Goal: Information Seeking & Learning: Learn about a topic

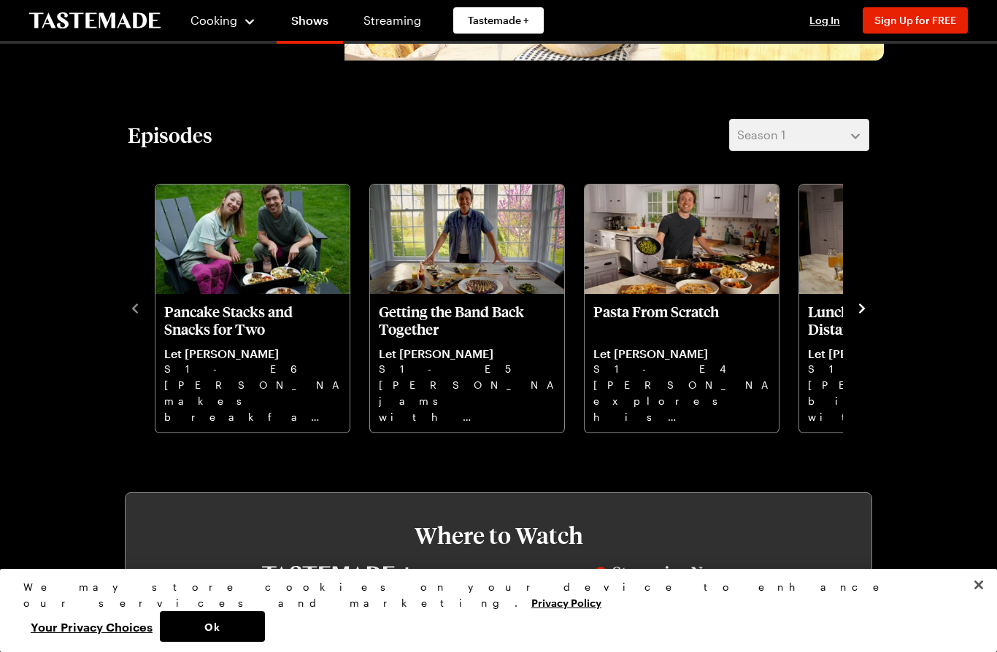
scroll to position [335, 0]
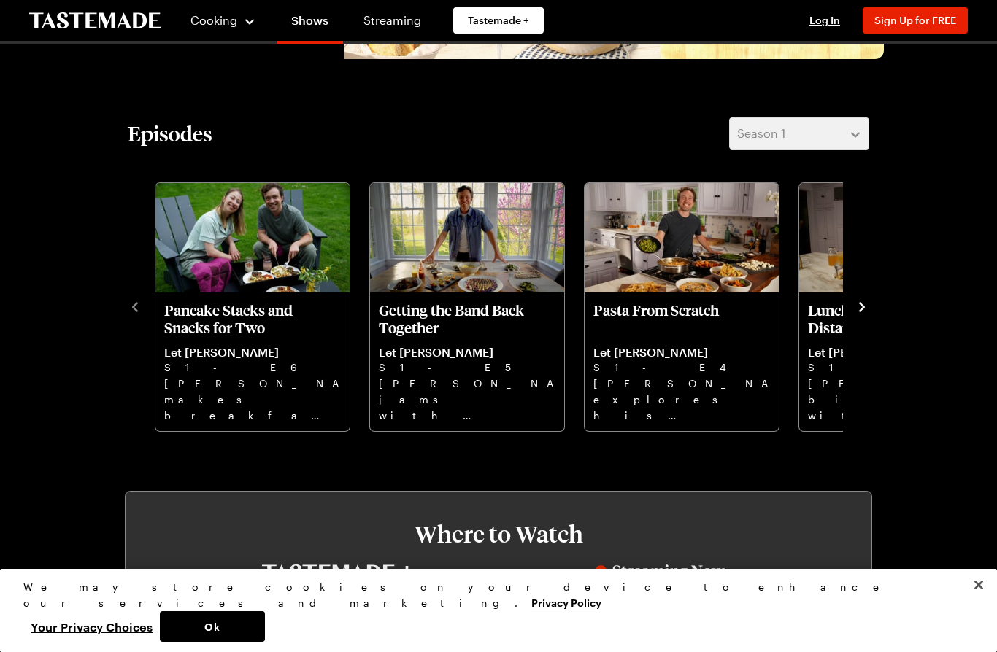
click at [455, 323] on p "Getting the Band Back Together" at bounding box center [467, 318] width 177 height 35
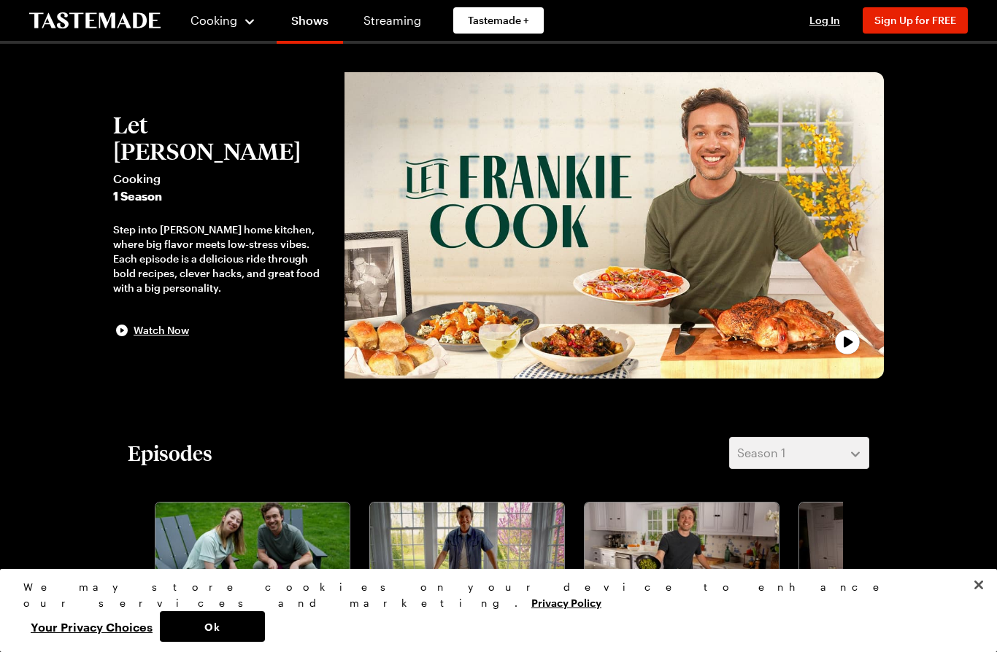
scroll to position [15, 0]
click at [204, 19] on span "Cooking" at bounding box center [213, 20] width 47 height 14
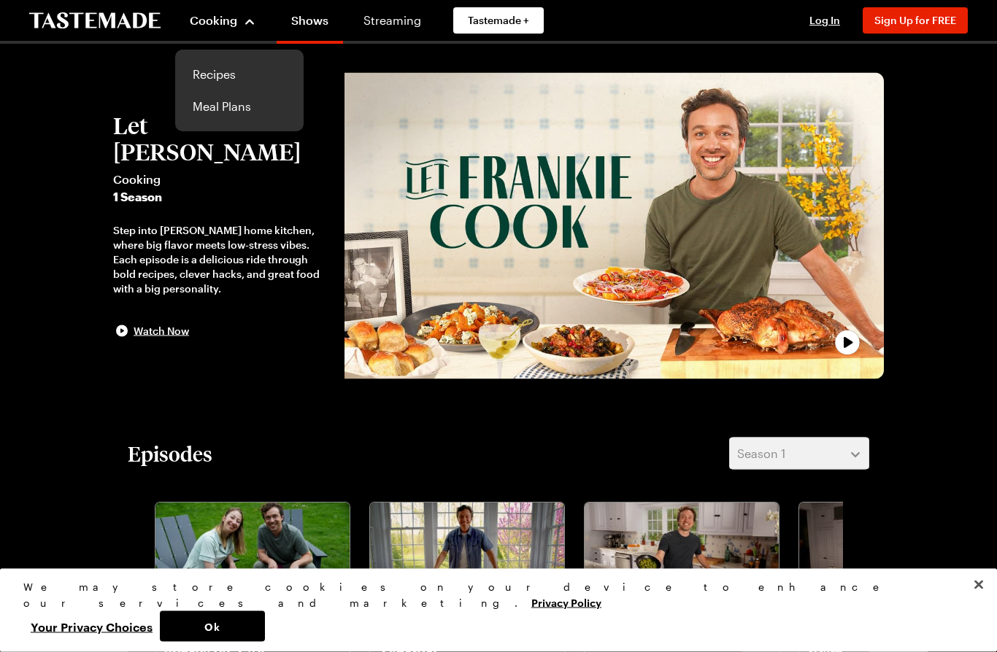
scroll to position [15, 0]
click at [212, 80] on link "Recipes" at bounding box center [239, 74] width 111 height 32
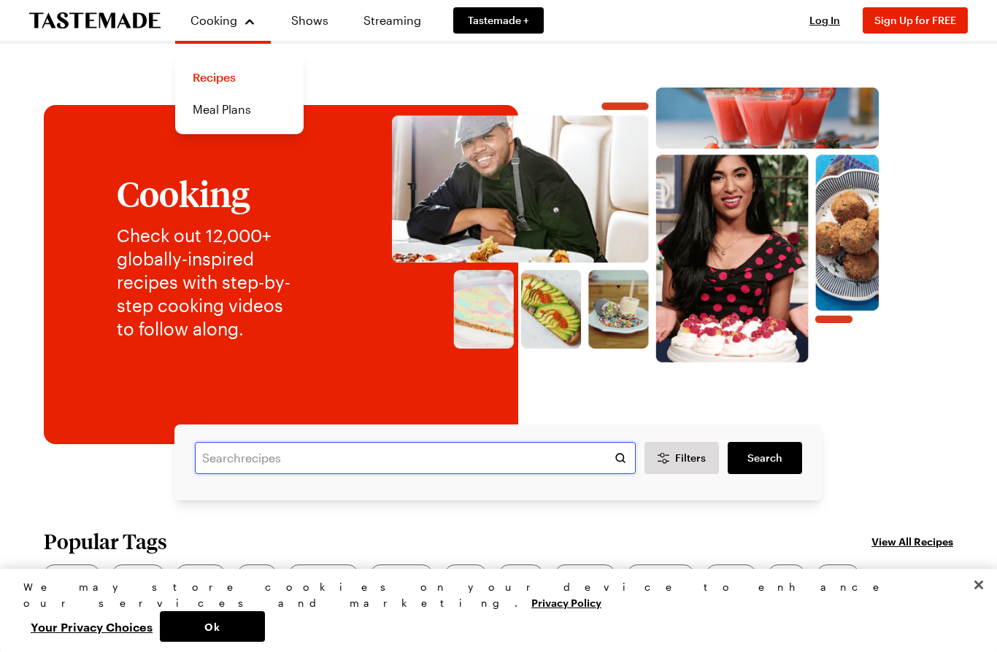
click at [221, 444] on input "text" at bounding box center [415, 458] width 441 height 32
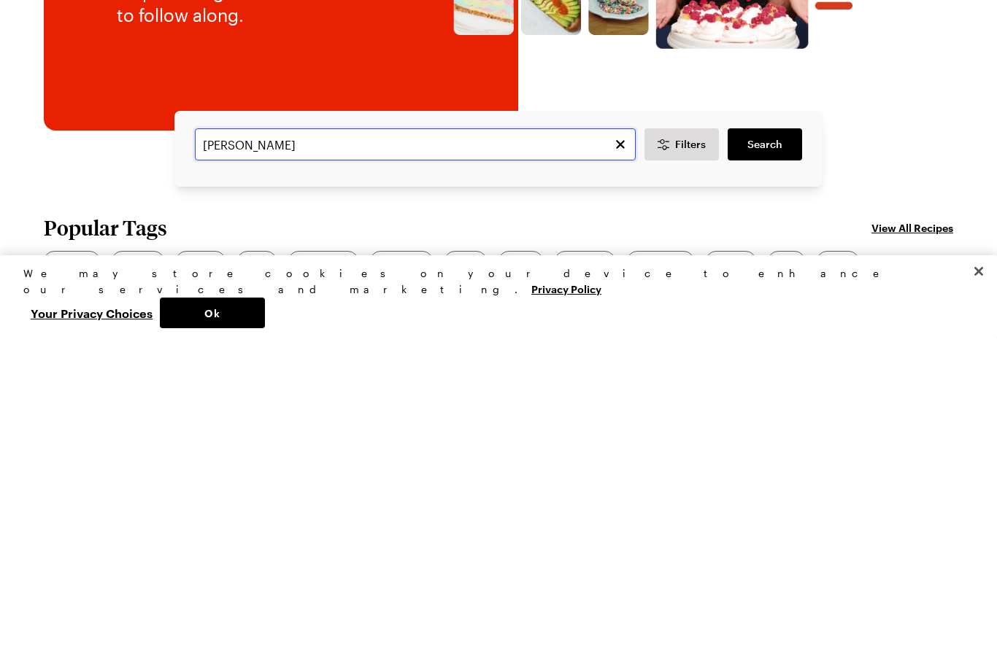
type input "Frankie"
click at [771, 451] on span "Search" at bounding box center [764, 458] width 35 height 15
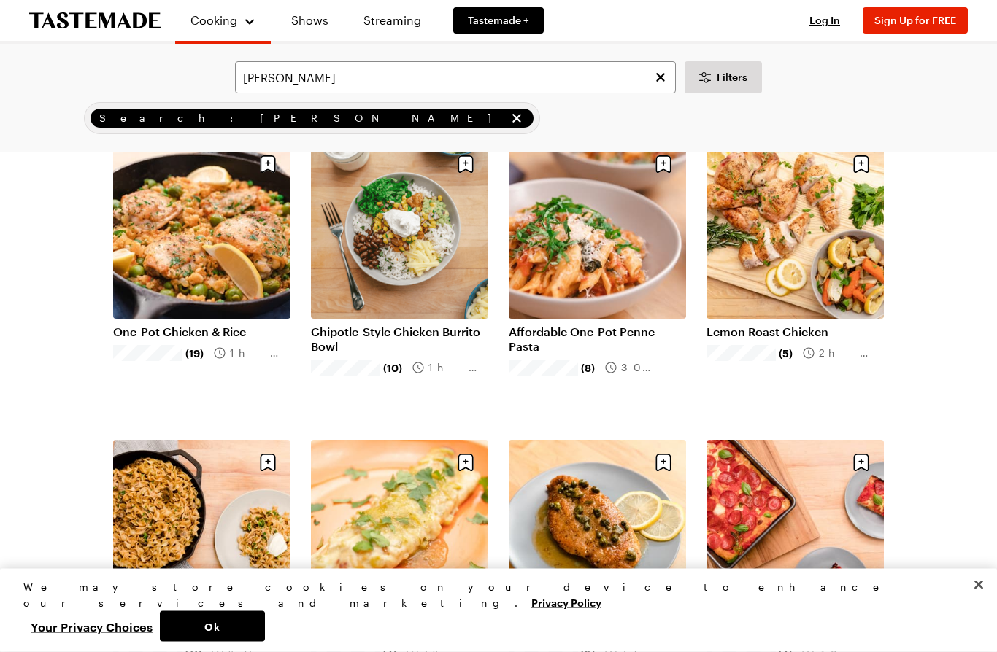
scroll to position [183, 0]
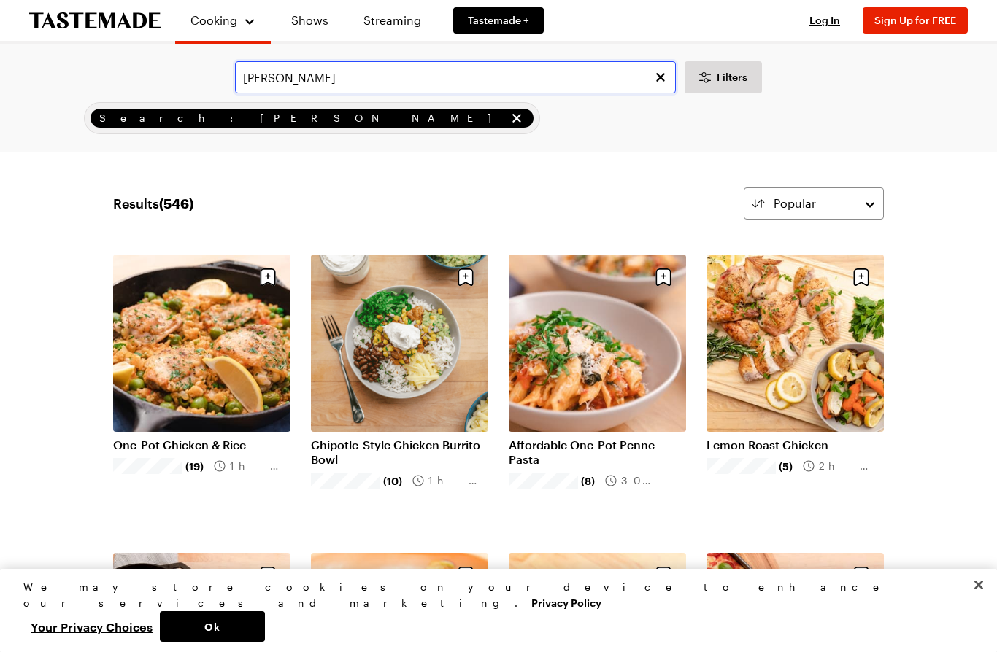
click at [282, 74] on input "Frankie" at bounding box center [455, 77] width 441 height 32
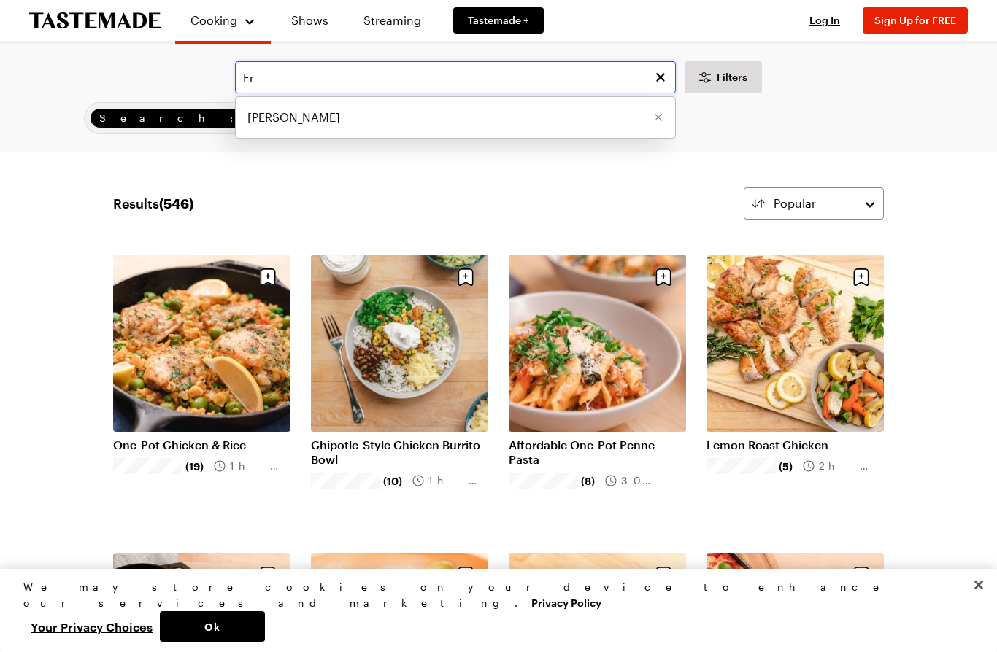
type input "F"
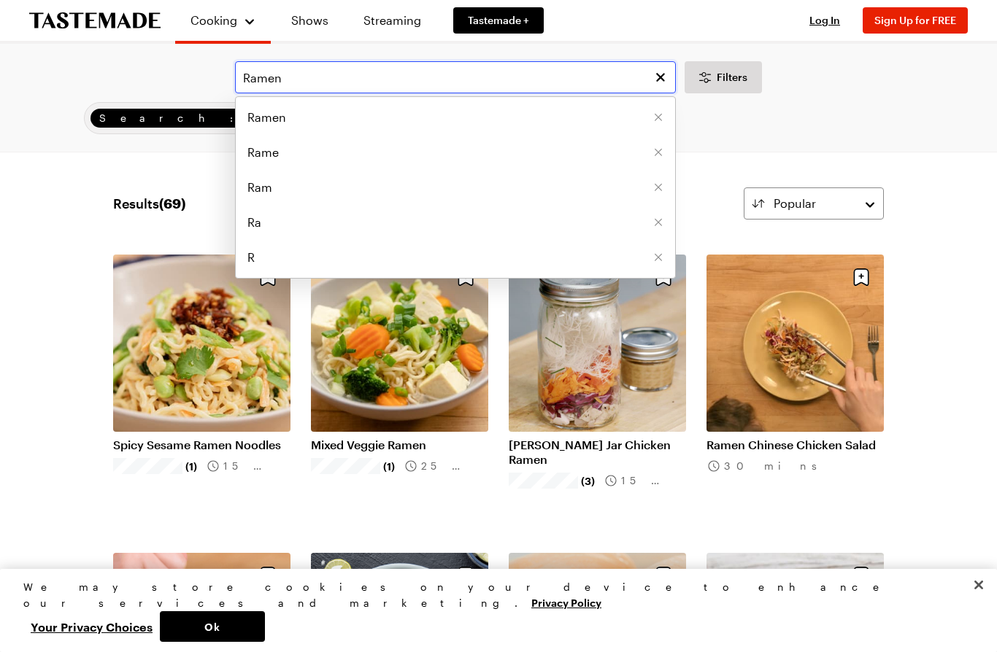
type input "Ramen"
click at [723, 77] on span "Filters" at bounding box center [732, 77] width 31 height 15
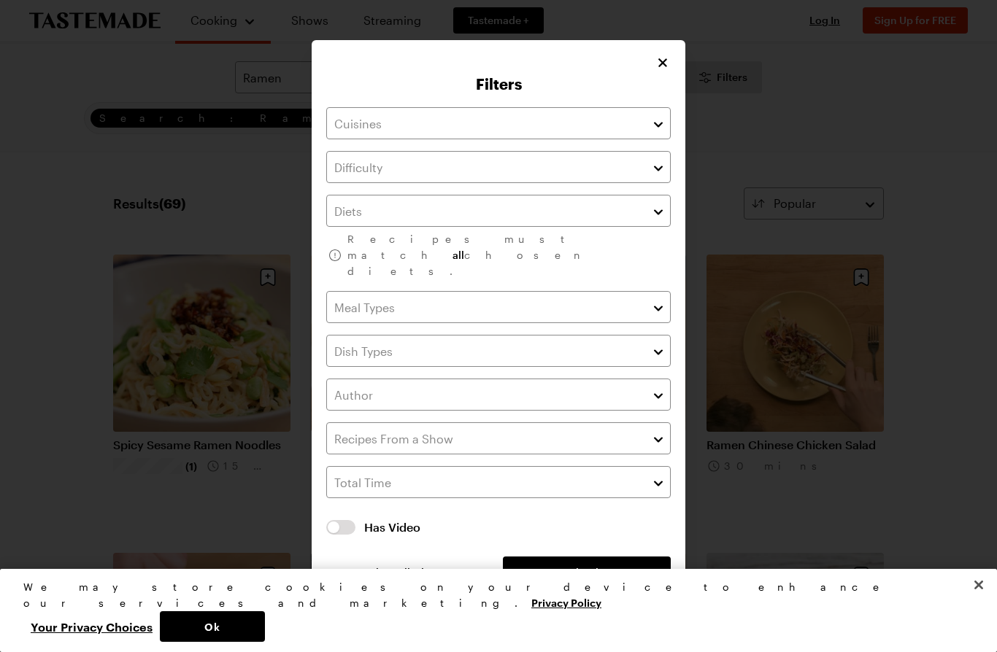
click at [650, 70] on div "Filters Recipes must match all chosen diets. Has Video Has Video Clear All Filt…" at bounding box center [499, 326] width 374 height 572
click at [668, 70] on icon "Close" at bounding box center [662, 62] width 15 height 15
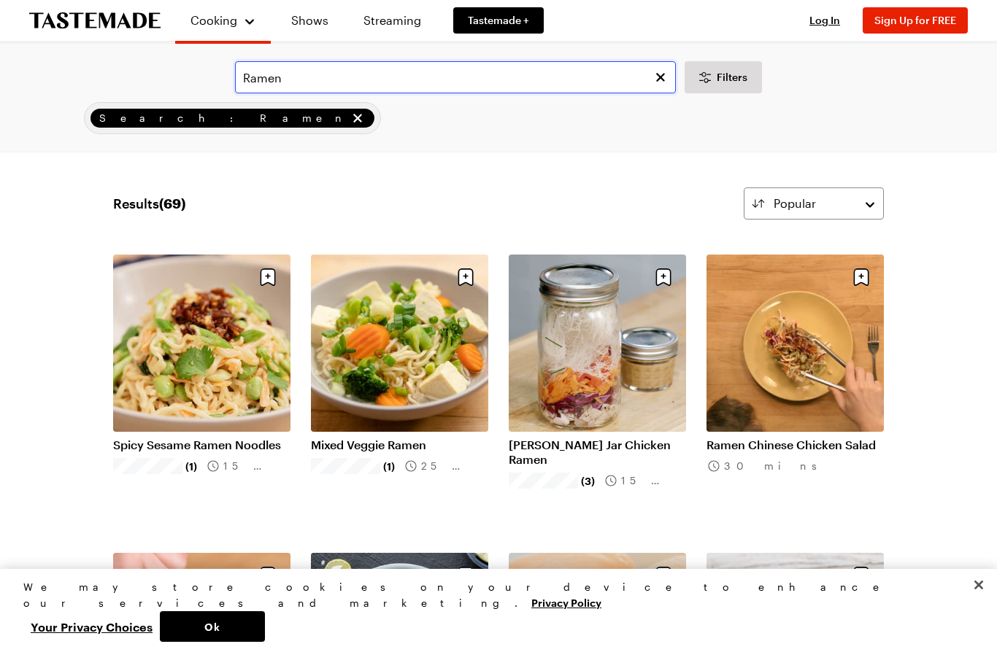
click at [313, 65] on input "Ramen" at bounding box center [455, 77] width 441 height 32
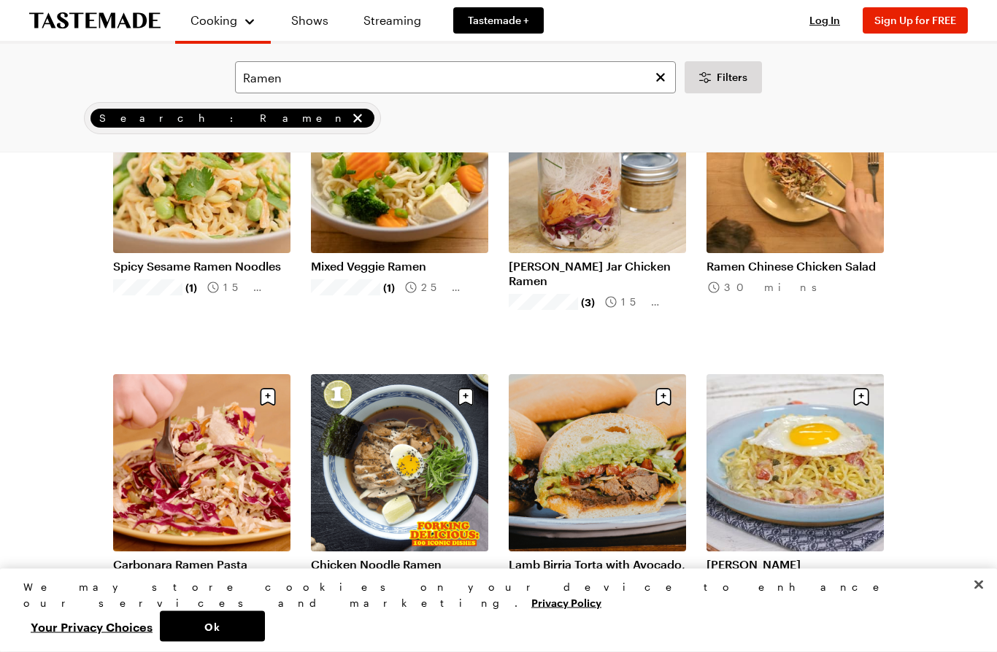
scroll to position [191, 0]
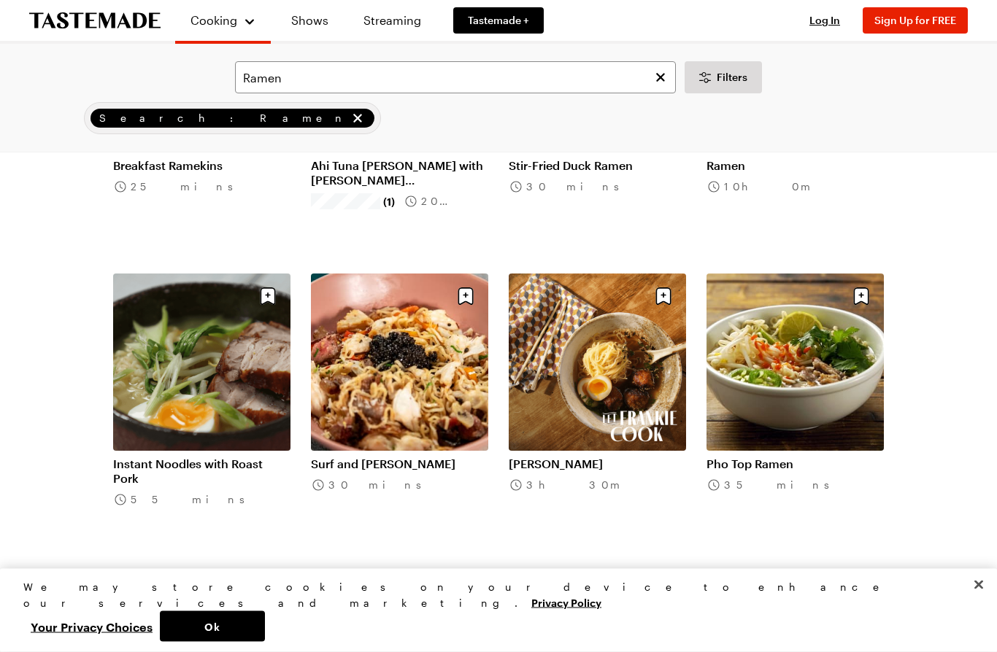
scroll to position [2667, 0]
click at [591, 457] on link "[PERSON_NAME]" at bounding box center [597, 464] width 177 height 15
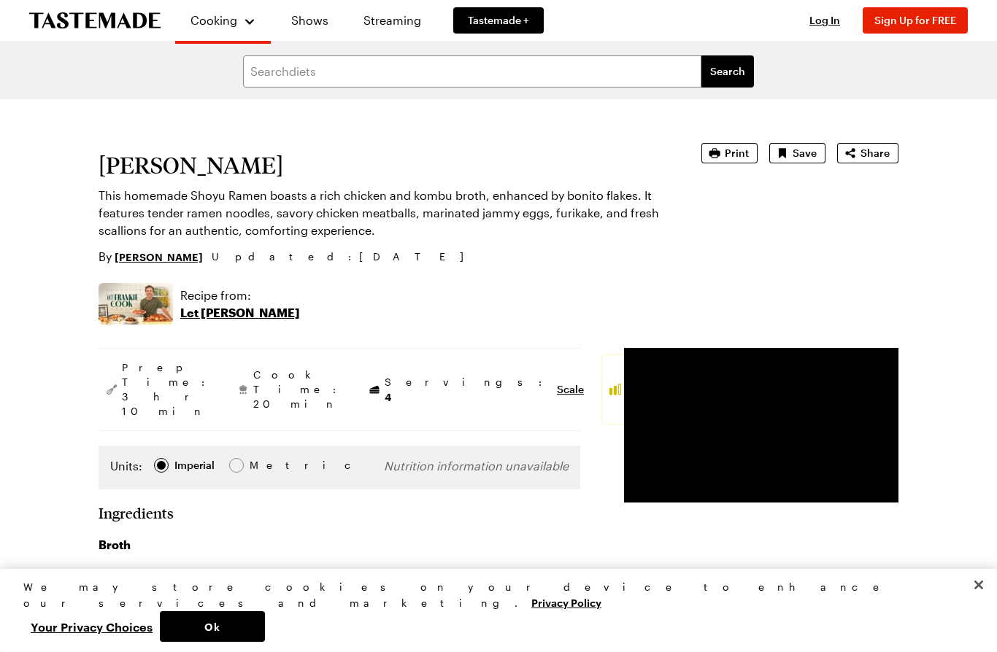
click at [212, 316] on p "Let [PERSON_NAME]" at bounding box center [240, 313] width 120 height 18
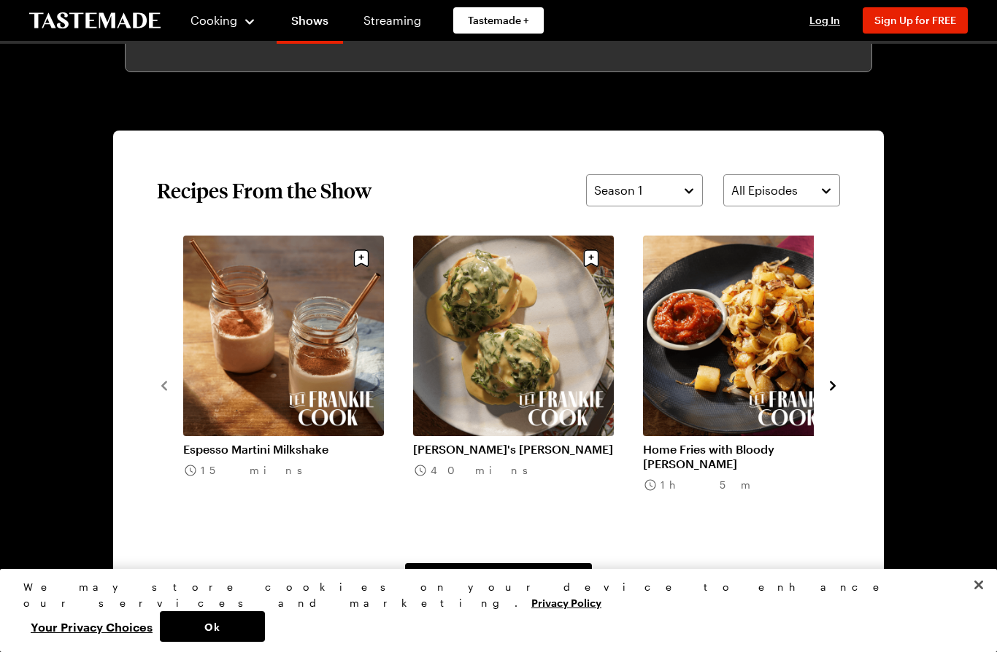
scroll to position [977, 0]
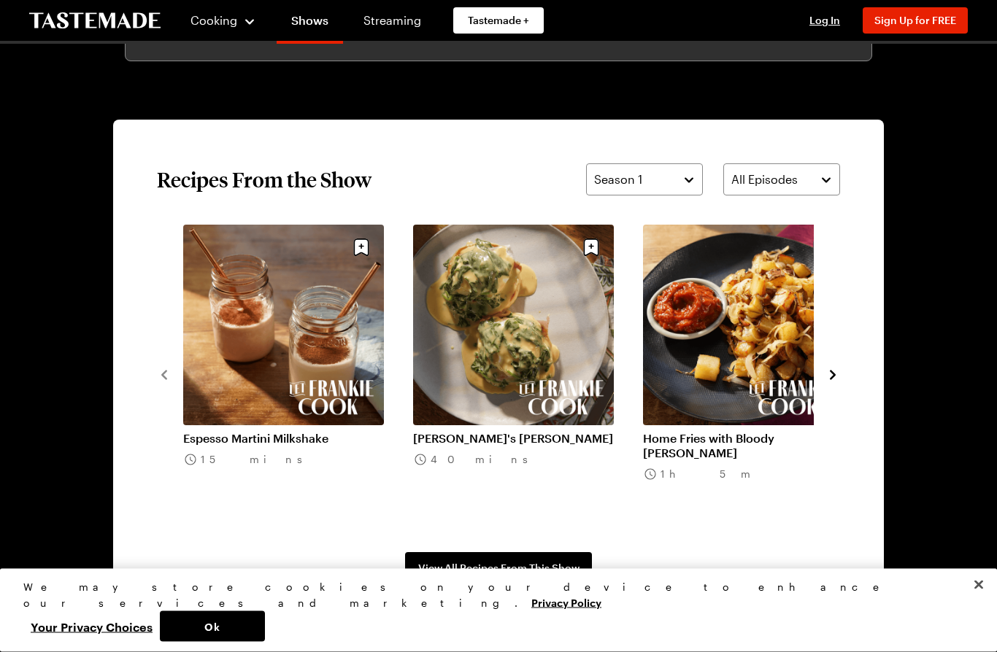
click at [495, 566] on span "View All Recipes From This Show" at bounding box center [498, 569] width 161 height 15
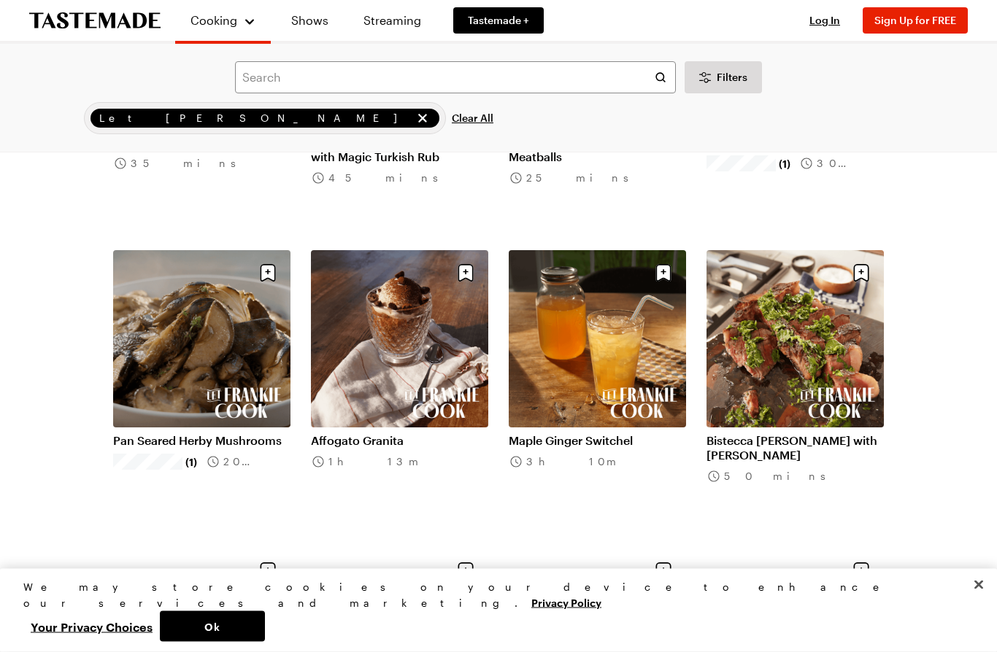
scroll to position [1198, 0]
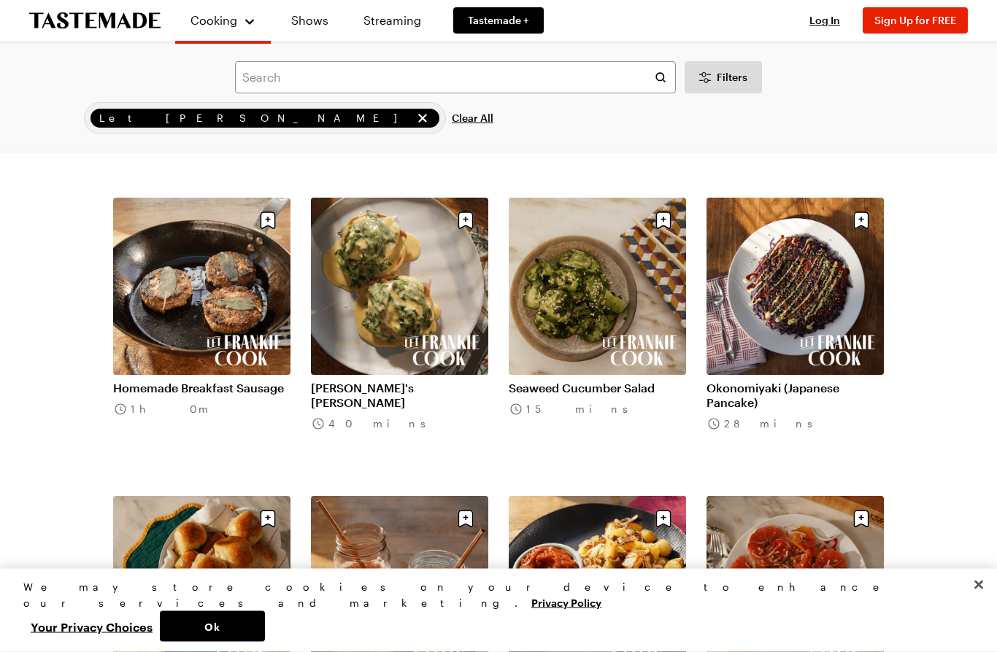
scroll to position [1848, 0]
click at [744, 393] on link "Okonomiyaki (Japanese Pancake)" at bounding box center [794, 395] width 177 height 29
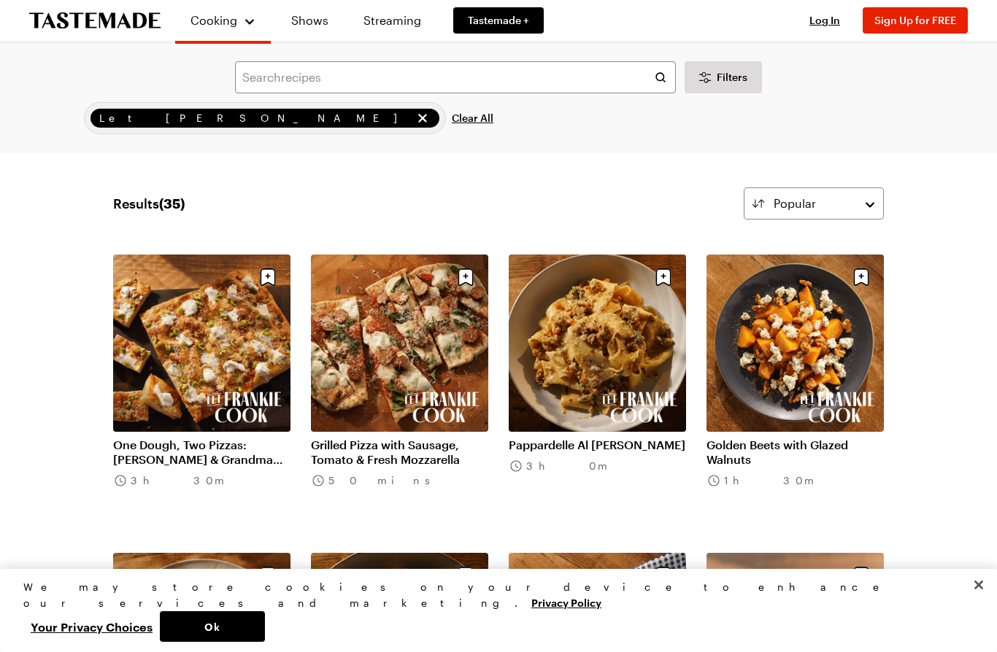
scroll to position [1848, 0]
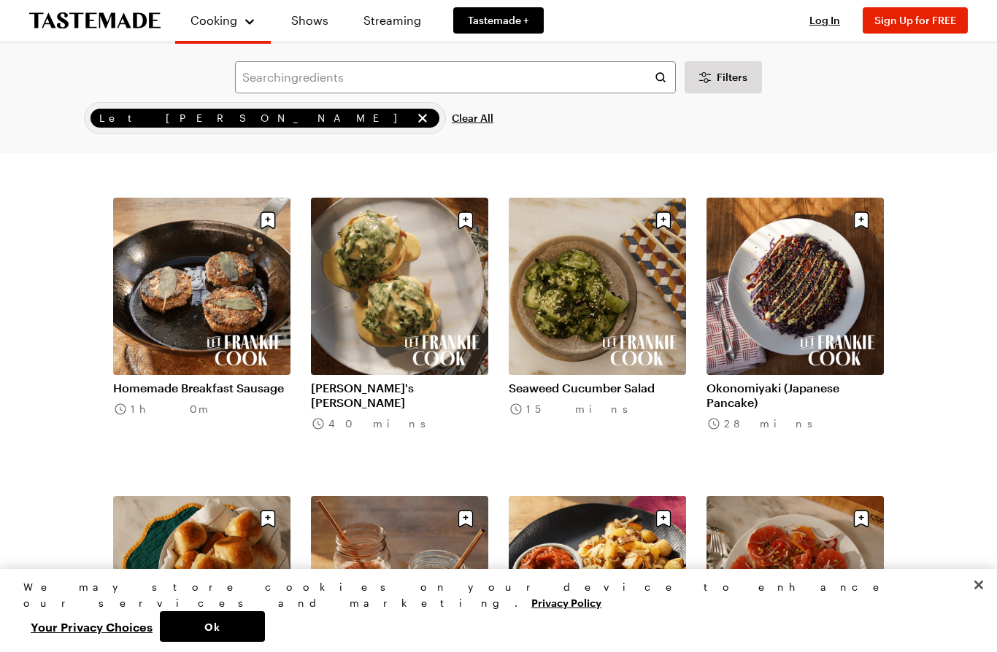
click at [576, 381] on link "Seaweed Cucumber Salad" at bounding box center [597, 388] width 177 height 15
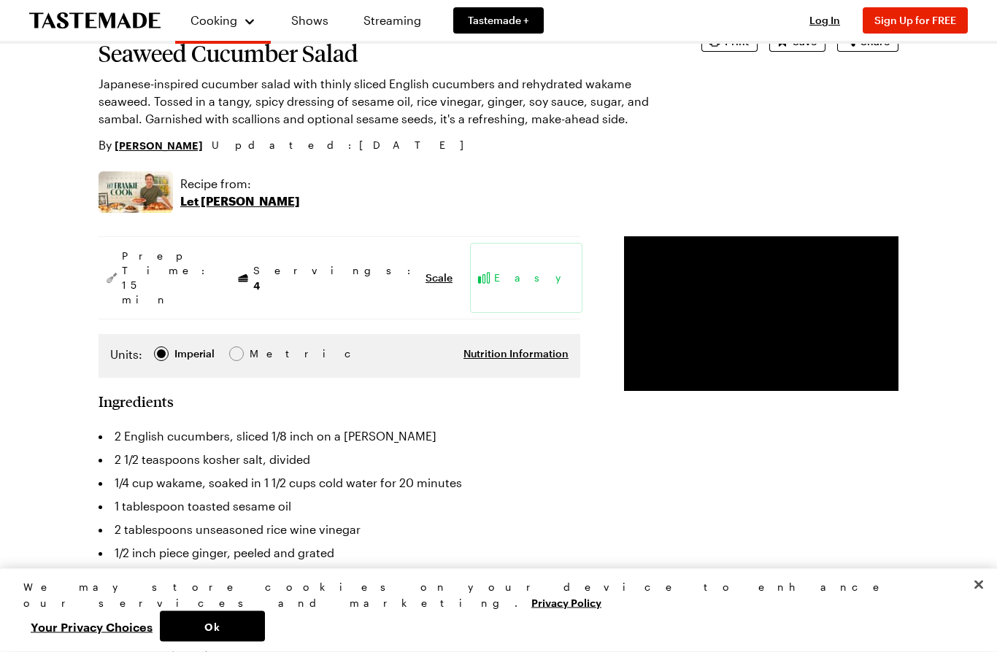
scroll to position [112, 0]
